Goal: Go to known website: Go to known website

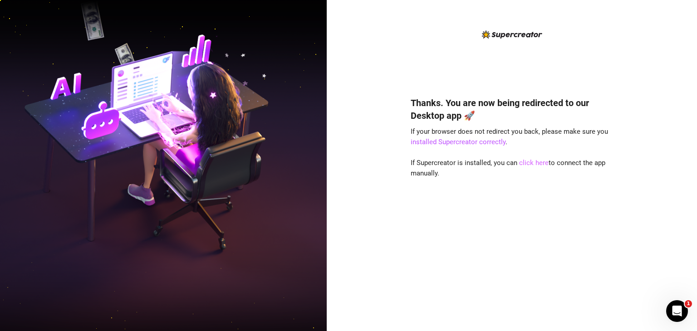
click at [537, 164] on link "click here" at bounding box center [534, 163] width 30 height 8
click at [528, 161] on link "click here" at bounding box center [534, 163] width 30 height 8
click at [526, 163] on link "click here" at bounding box center [534, 163] width 30 height 8
